Goal: Task Accomplishment & Management: Manage account settings

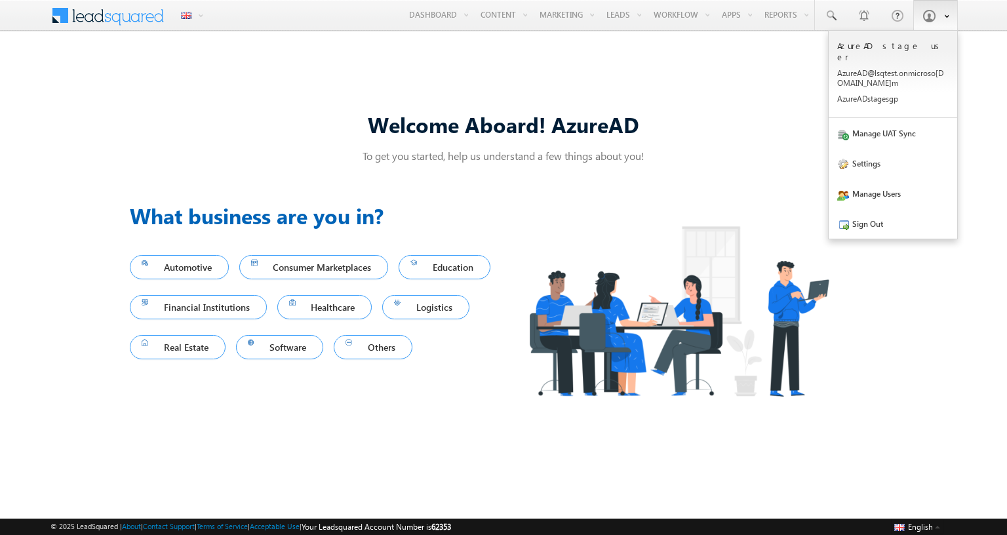
click at [928, 16] on span at bounding box center [928, 15] width 13 height 13
click at [843, 159] on span at bounding box center [843, 165] width 12 height 12
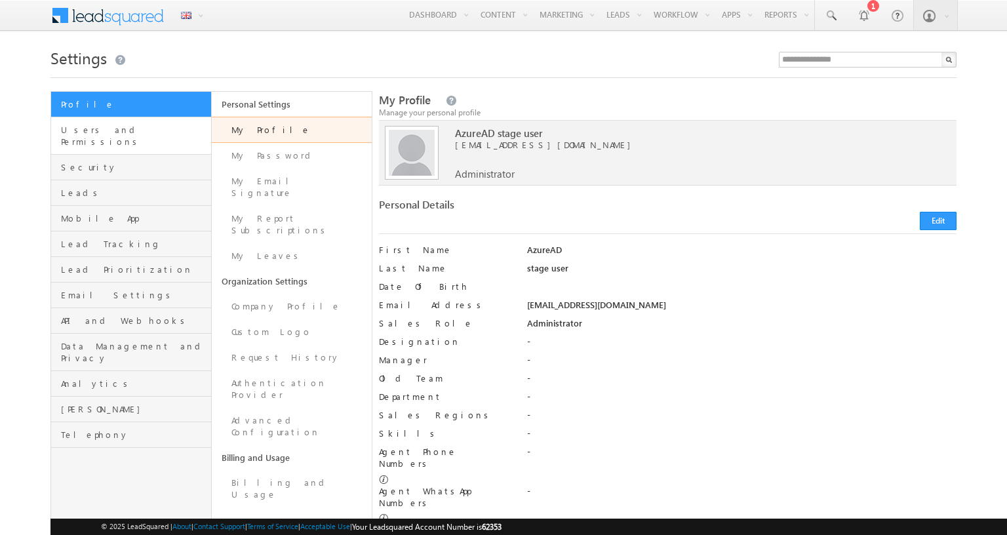
click at [134, 130] on span "Users and Permissions" at bounding box center [134, 136] width 147 height 24
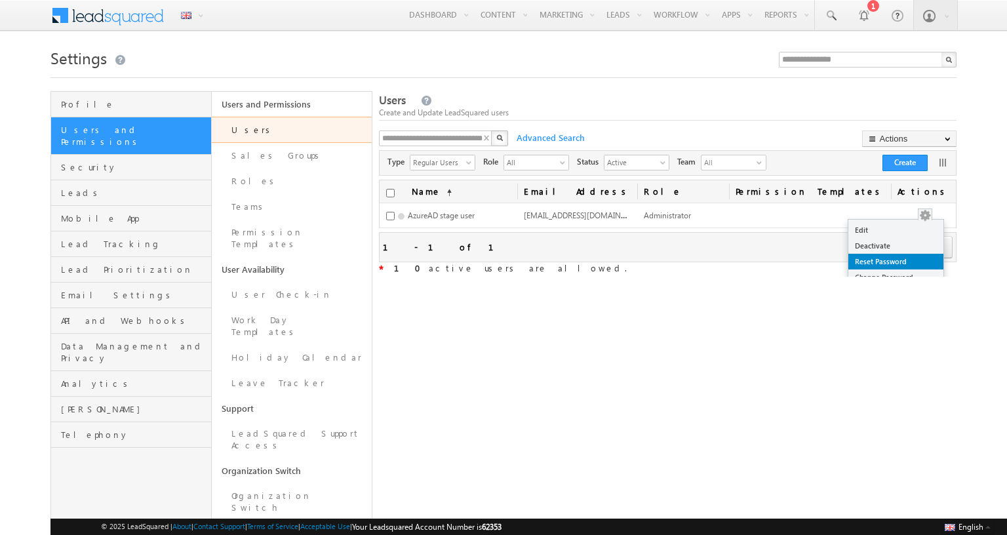
click at [931, 215] on button "button" at bounding box center [924, 215] width 13 height 13
click at [924, 261] on link "Reset Password" at bounding box center [895, 262] width 95 height 16
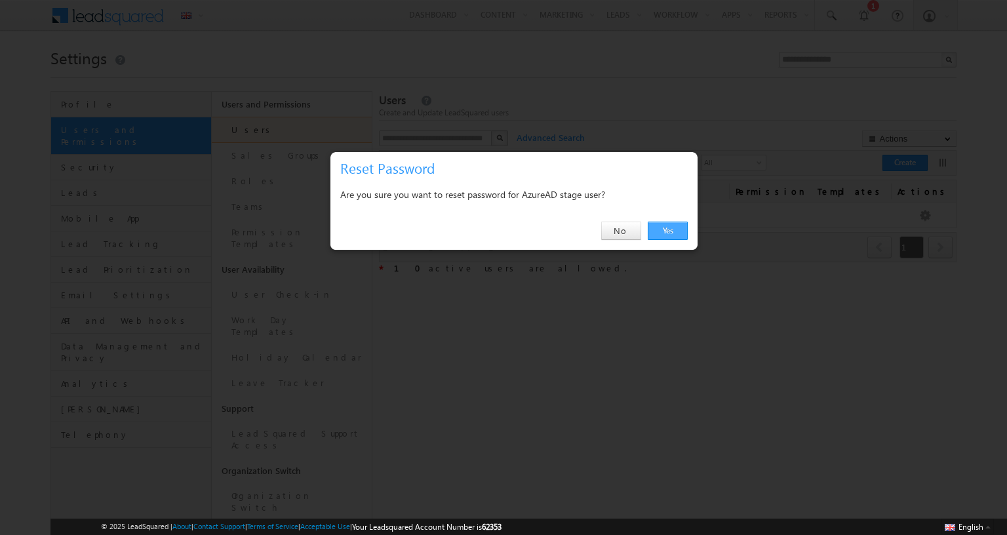
click at [667, 231] on link "Yes" at bounding box center [667, 230] width 40 height 18
